Goal: Check status

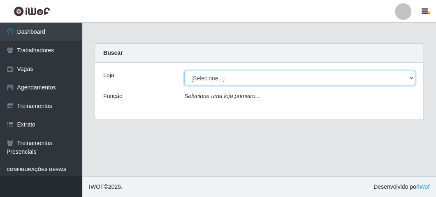
click at [221, 75] on select "[Selecione...] FrigoMaster" at bounding box center [299, 78] width 231 height 14
select select "392"
click at [184, 71] on select "[Selecione...] FrigoMaster" at bounding box center [299, 78] width 231 height 14
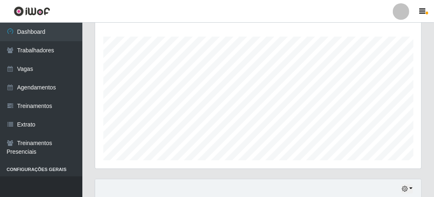
scroll to position [201, 0]
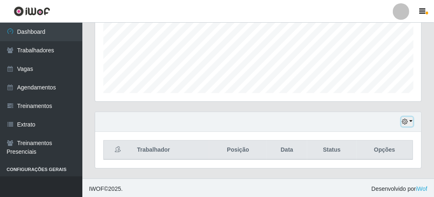
click at [405, 123] on icon "button" at bounding box center [404, 121] width 6 height 6
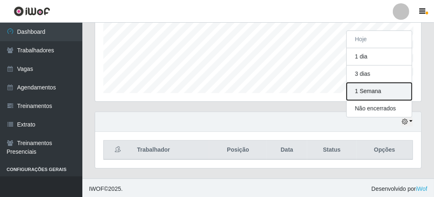
click at [368, 91] on button "1 Semana" at bounding box center [378, 91] width 65 height 17
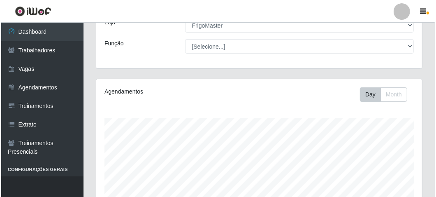
scroll to position [0, 0]
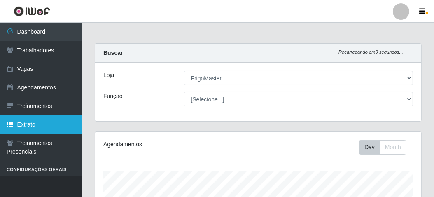
click at [30, 121] on link "Extrato" at bounding box center [41, 124] width 82 height 19
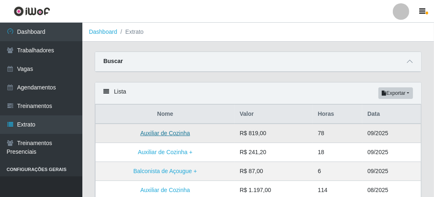
click at [183, 133] on link "Auxiliar de Cozinha" at bounding box center [165, 133] width 50 height 7
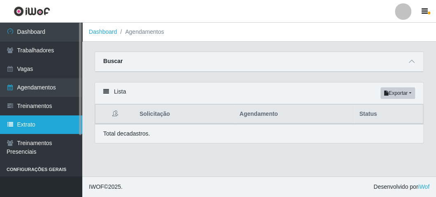
click at [20, 127] on link "Extrato" at bounding box center [41, 124] width 82 height 19
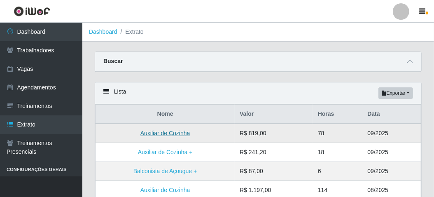
click at [152, 130] on link "Auxiliar de Cozinha" at bounding box center [165, 133] width 50 height 7
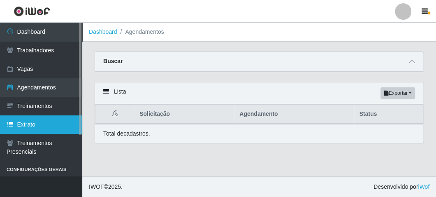
click at [27, 129] on link "Extrato" at bounding box center [41, 124] width 82 height 19
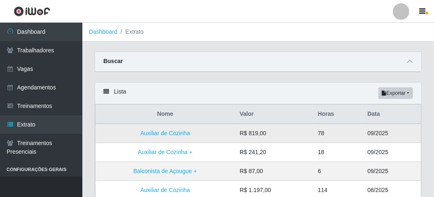
click at [259, 132] on td "R$ 819,00" at bounding box center [273, 132] width 78 height 19
click at [188, 133] on link "Auxiliar de Cozinha" at bounding box center [165, 133] width 50 height 7
